Goal: Complete application form

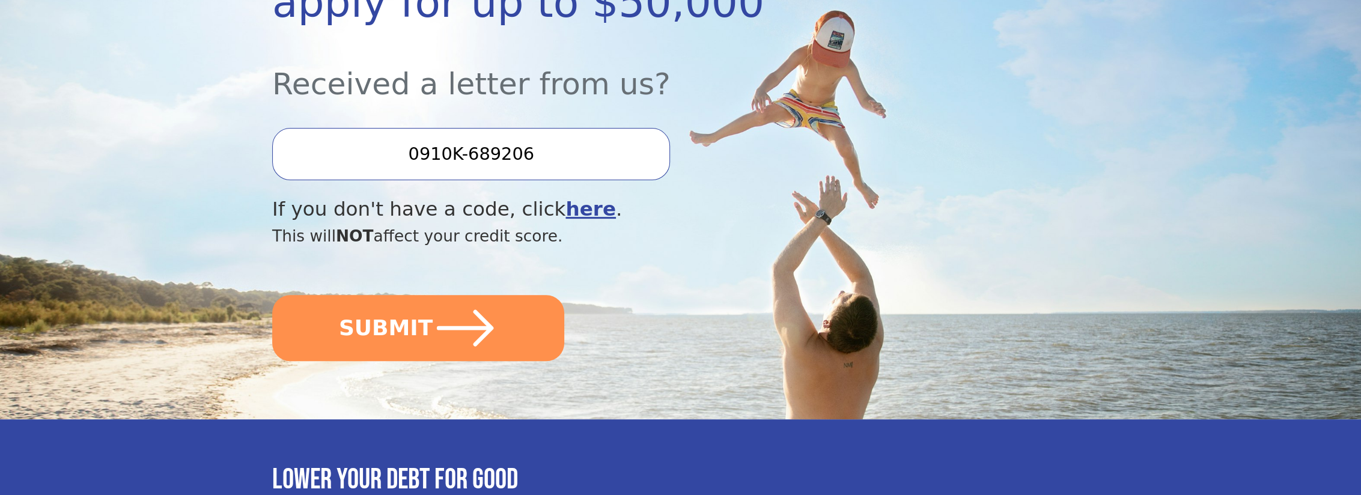
scroll to position [361, 0]
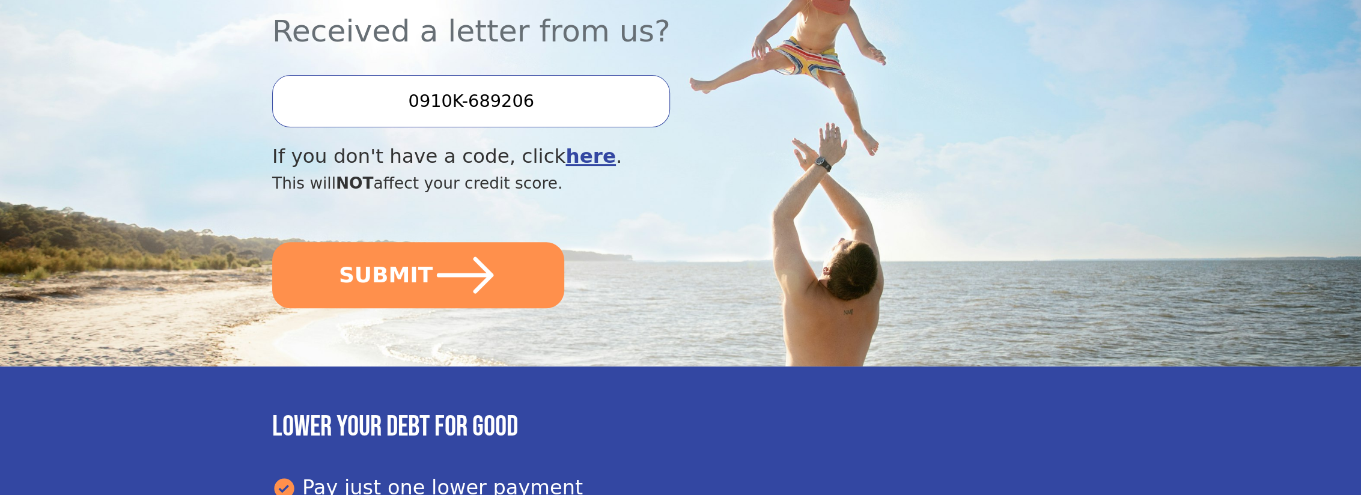
click at [469, 286] on icon "submit" at bounding box center [465, 275] width 65 height 65
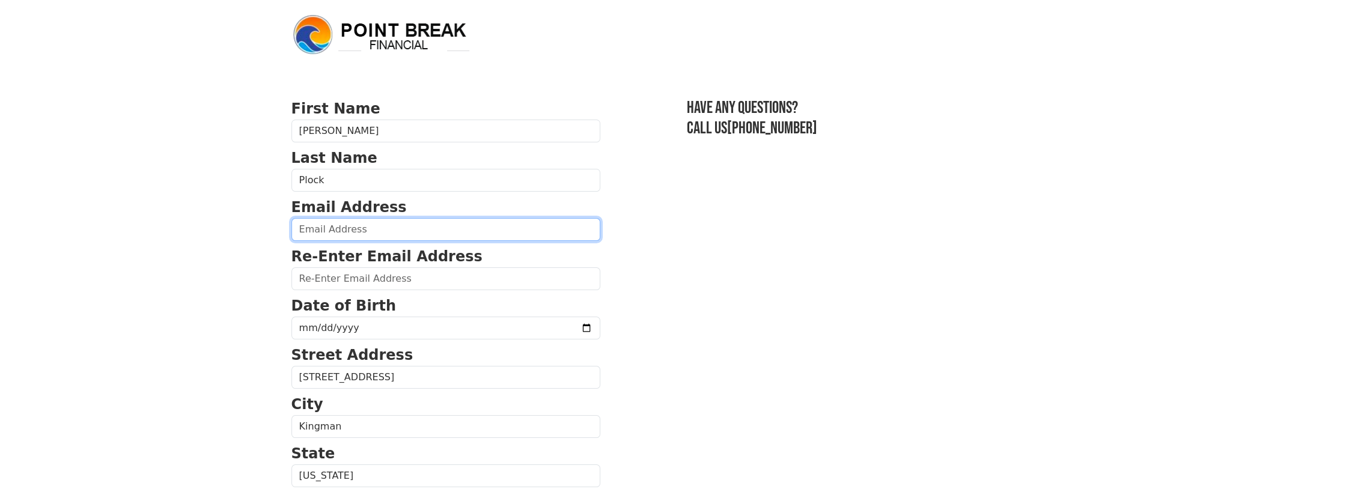
click at [394, 233] on input "email" at bounding box center [445, 229] width 309 height 23
type input "CORVETTE91@LIVE.COM"
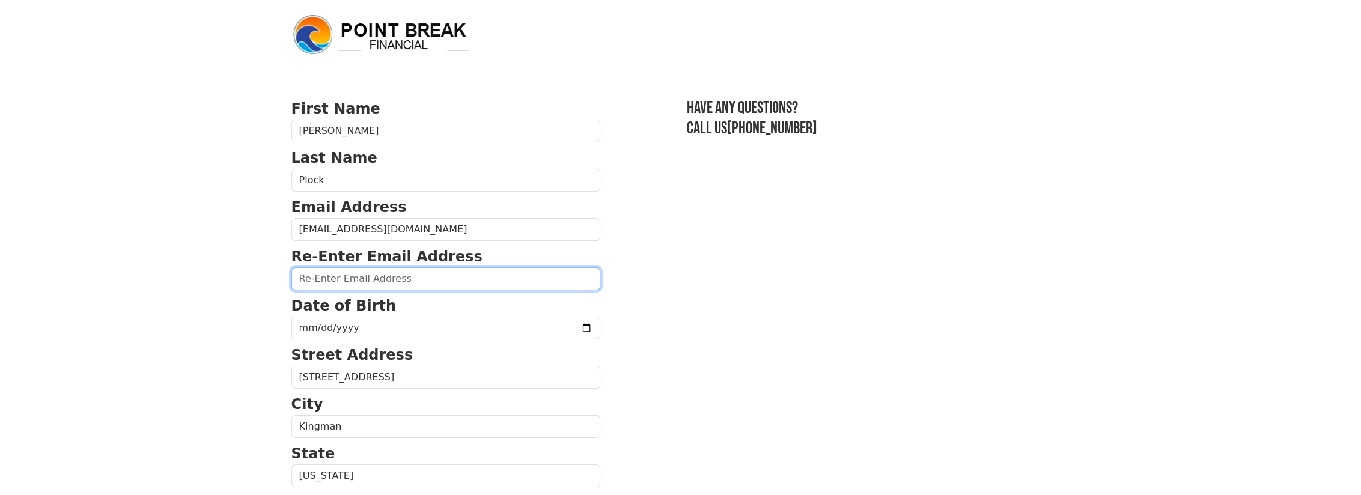
click at [392, 278] on input "email" at bounding box center [445, 278] width 309 height 23
type input "corvette91@live.com"
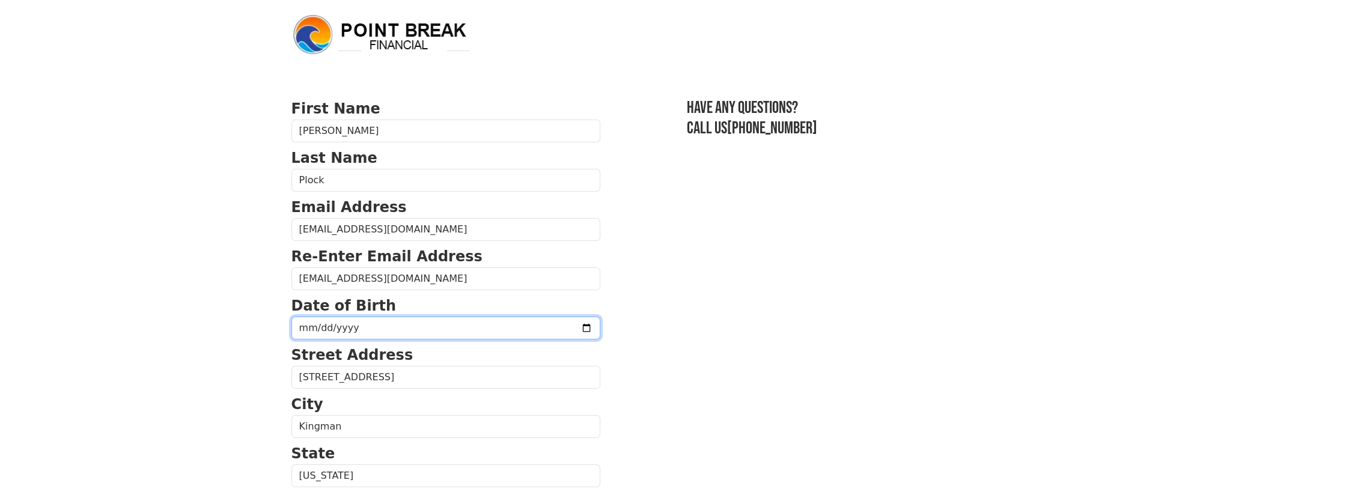
click at [393, 326] on input "date" at bounding box center [445, 328] width 309 height 23
type input "1973-08-07"
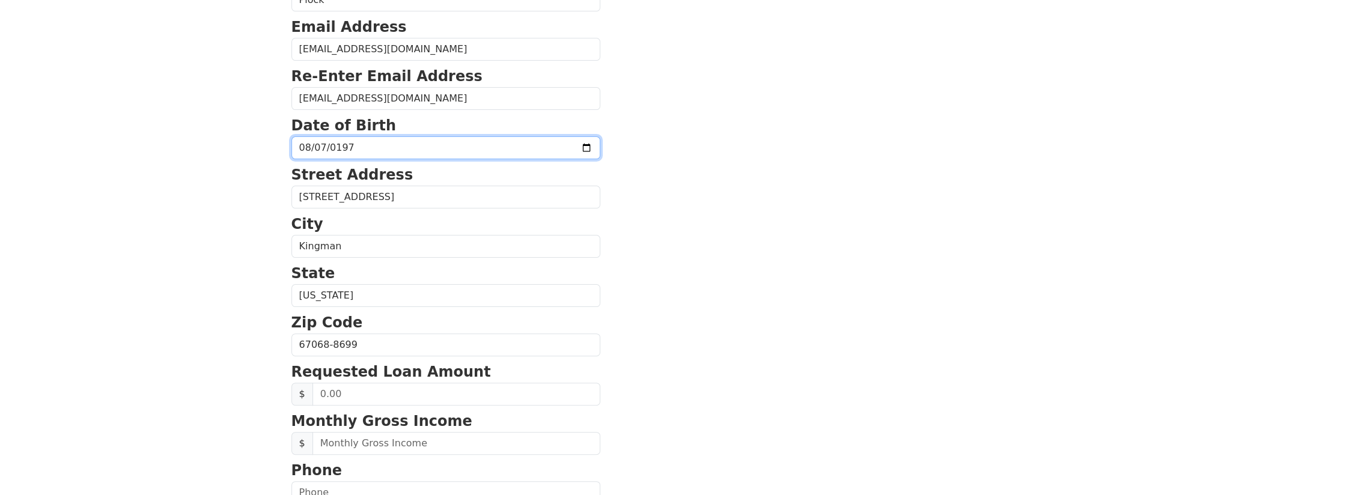
scroll to position [240, 0]
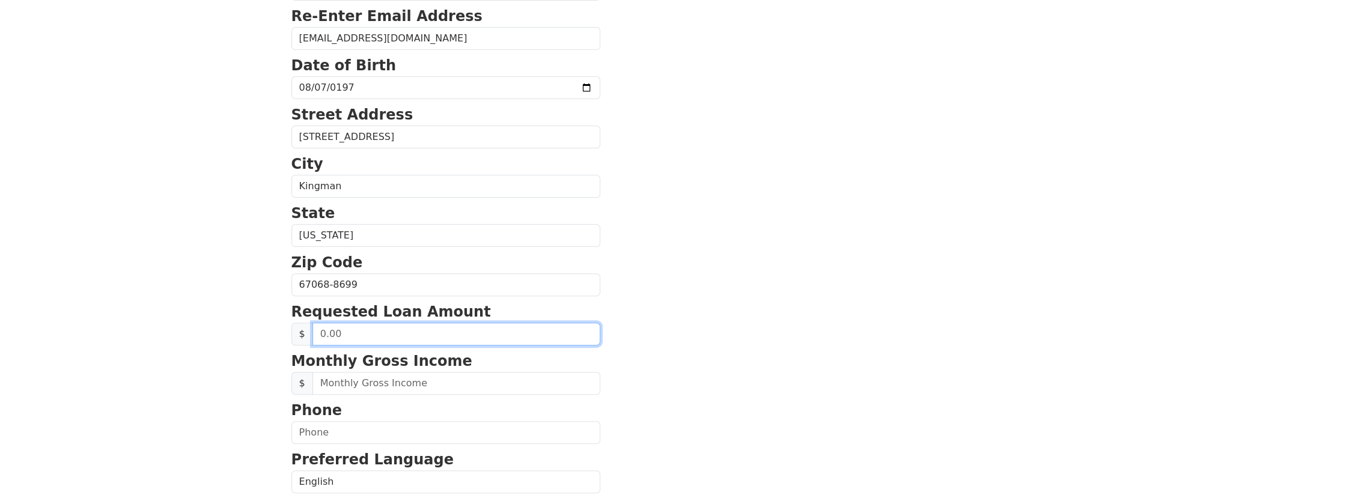
click at [346, 336] on input "text" at bounding box center [456, 334] width 288 height 23
type input "20,000.00"
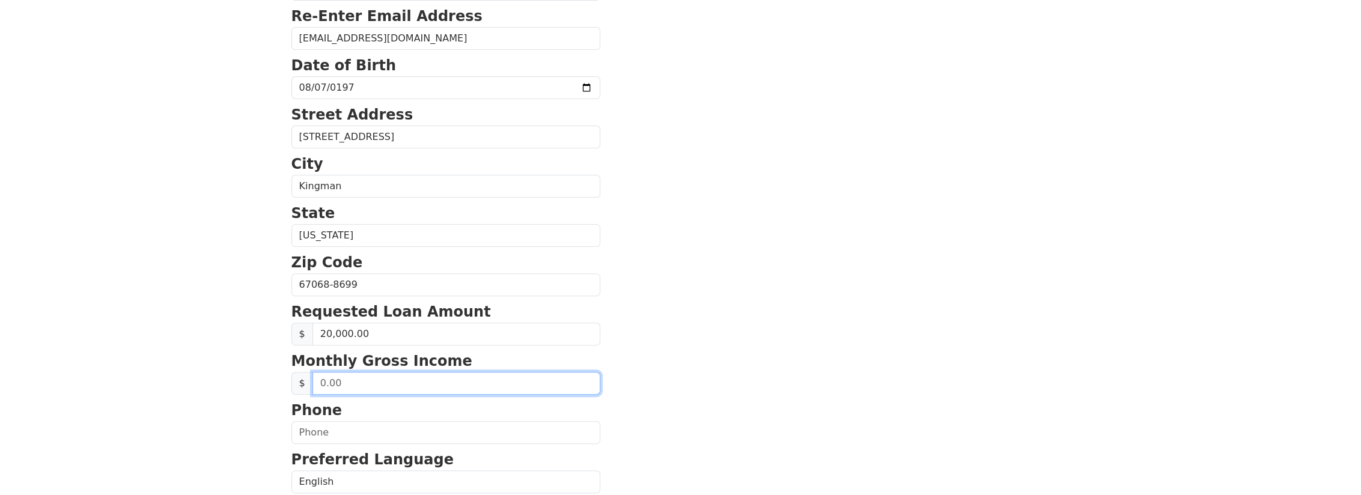
click at [352, 372] on input "text" at bounding box center [456, 383] width 288 height 23
type input "5,500.00"
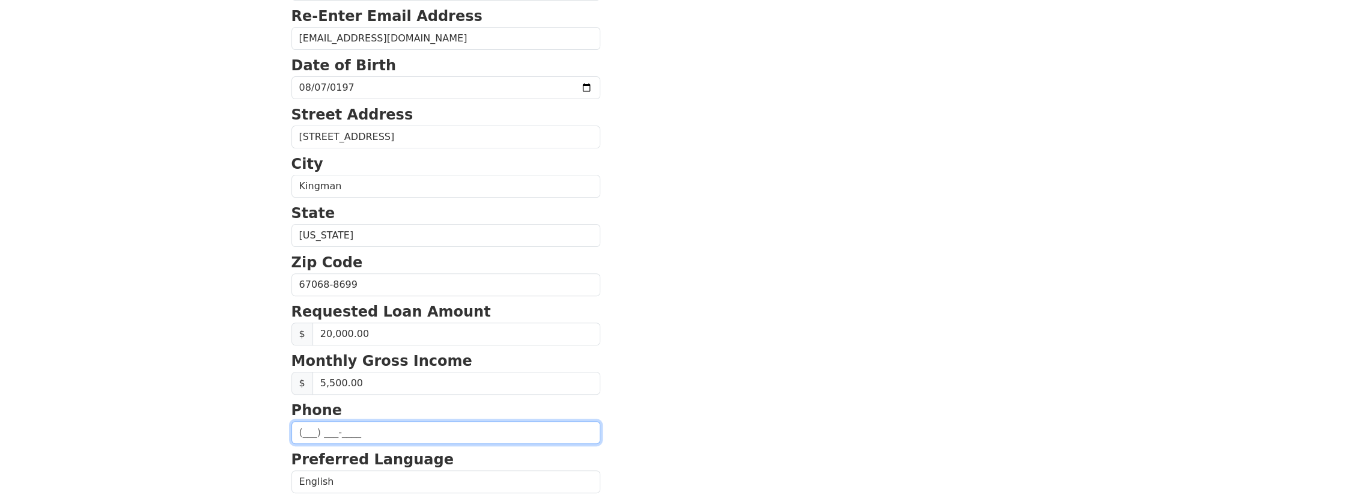
click at [362, 426] on input "text" at bounding box center [445, 432] width 309 height 23
type input "(402) 366-2094"
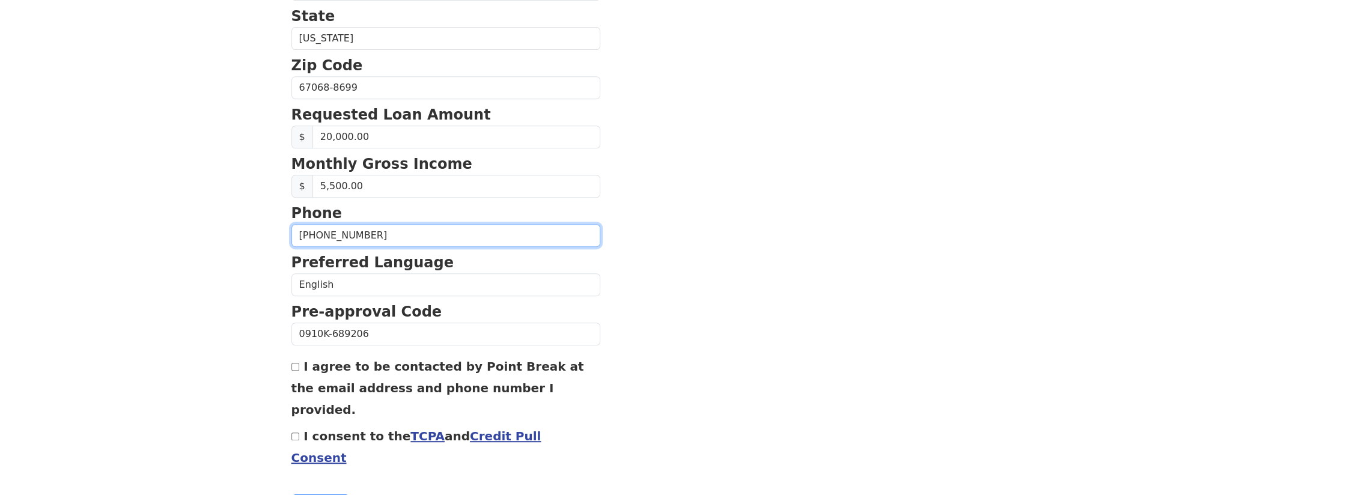
scroll to position [454, 0]
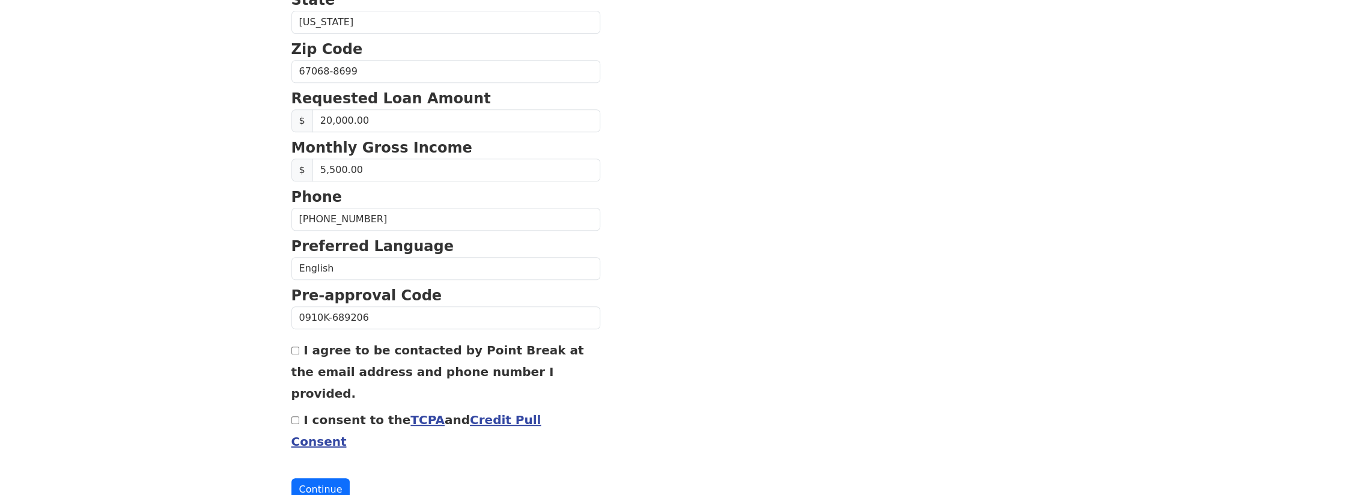
click at [313, 344] on label "I agree to be contacted by Point Break at the email address and phone number I …" at bounding box center [437, 372] width 293 height 58
click at [299, 347] on input "I agree to be contacted by Point Break at the email address and phone number I …" at bounding box center [295, 351] width 8 height 8
checkbox input "true"
click at [318, 413] on label "I consent to the TCPA and Credit Pull Consent" at bounding box center [416, 431] width 250 height 36
click at [299, 416] on input "I consent to the TCPA and Credit Pull Consent" at bounding box center [295, 420] width 8 height 8
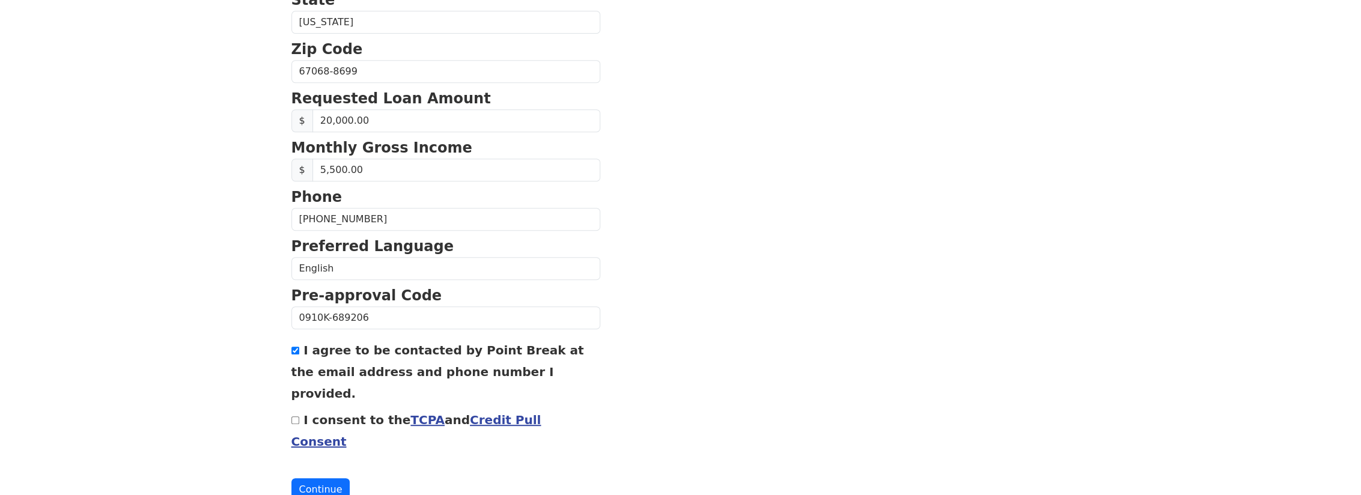
checkbox input "true"
click at [321, 478] on button "Continue" at bounding box center [320, 489] width 59 height 23
